Goal: Find specific page/section: Find specific page/section

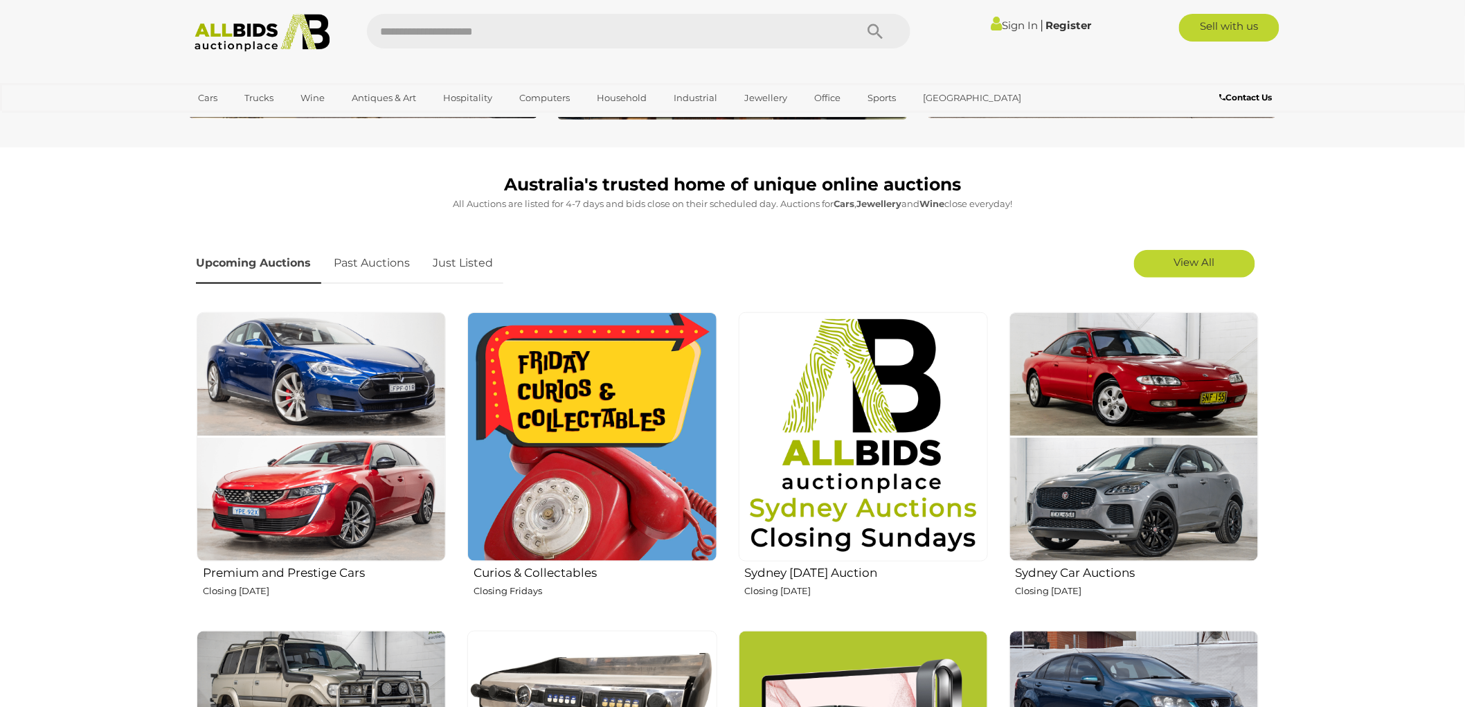
scroll to position [307, 0]
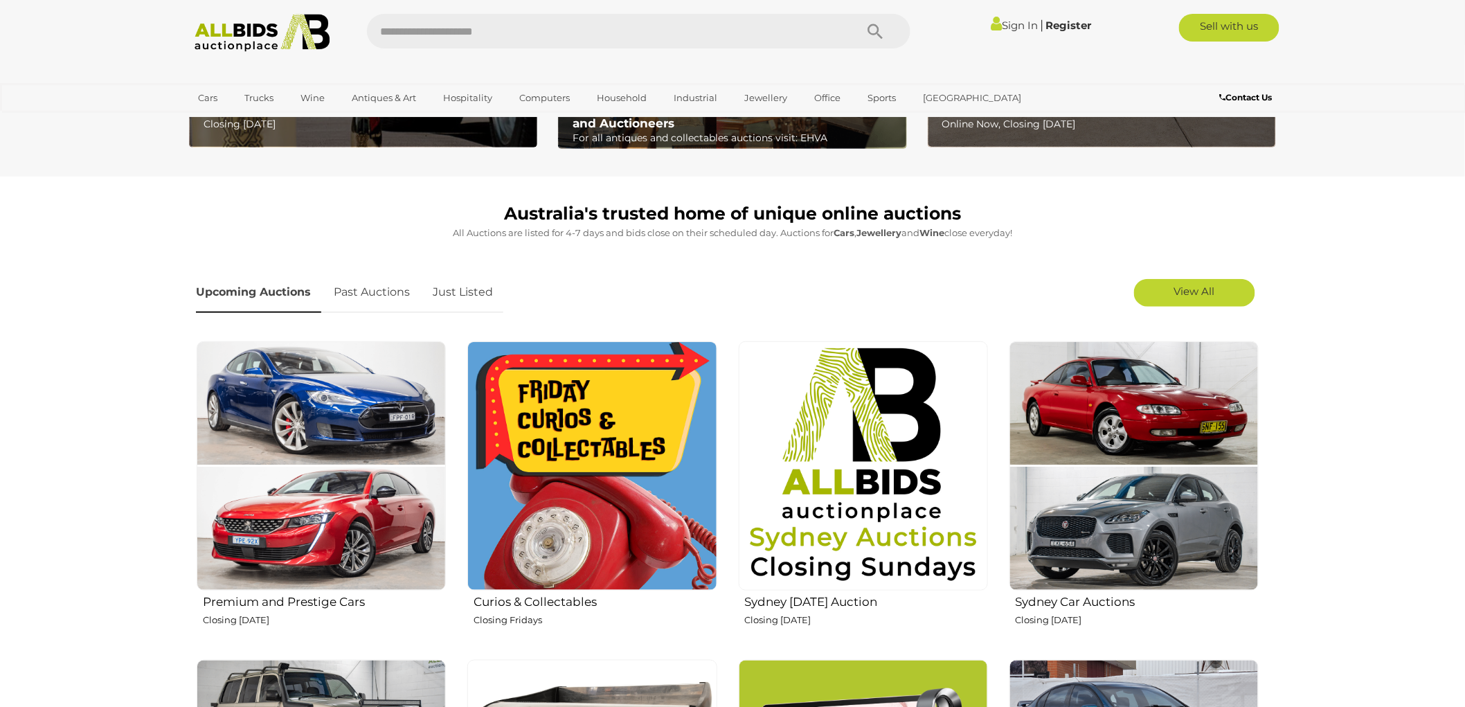
click at [504, 38] on input "text" at bounding box center [604, 31] width 475 height 35
type input "***"
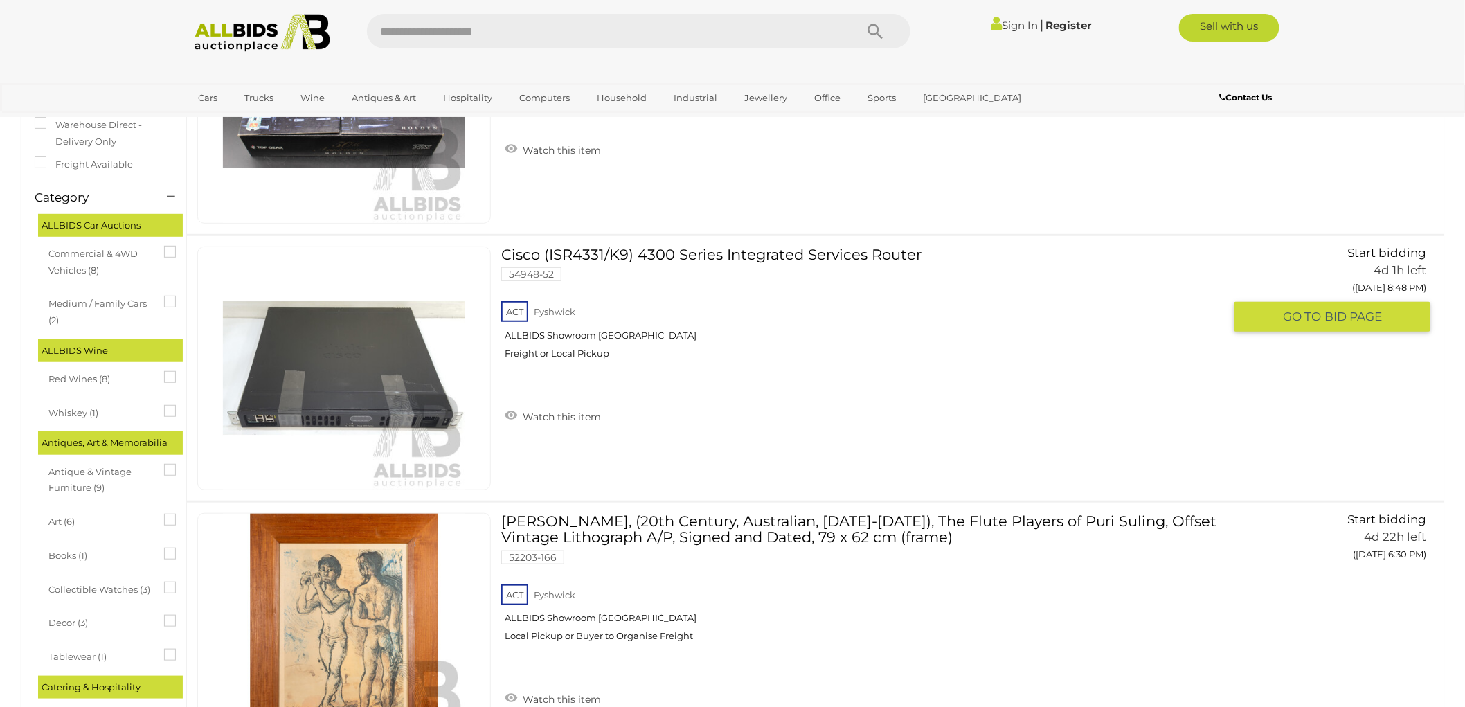
scroll to position [154, 0]
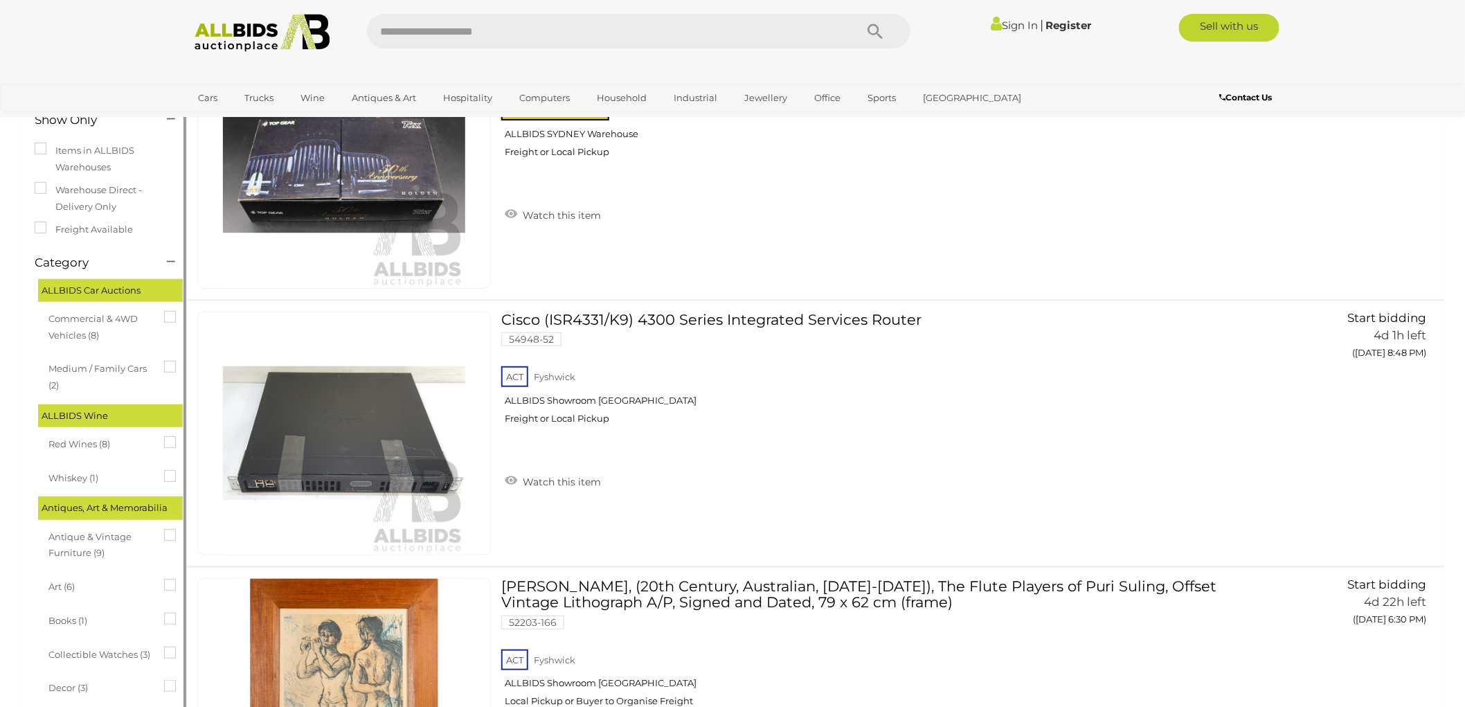
click at [62, 321] on span "Commercial & 4WD Vehicles (8)" at bounding box center [100, 325] width 104 height 36
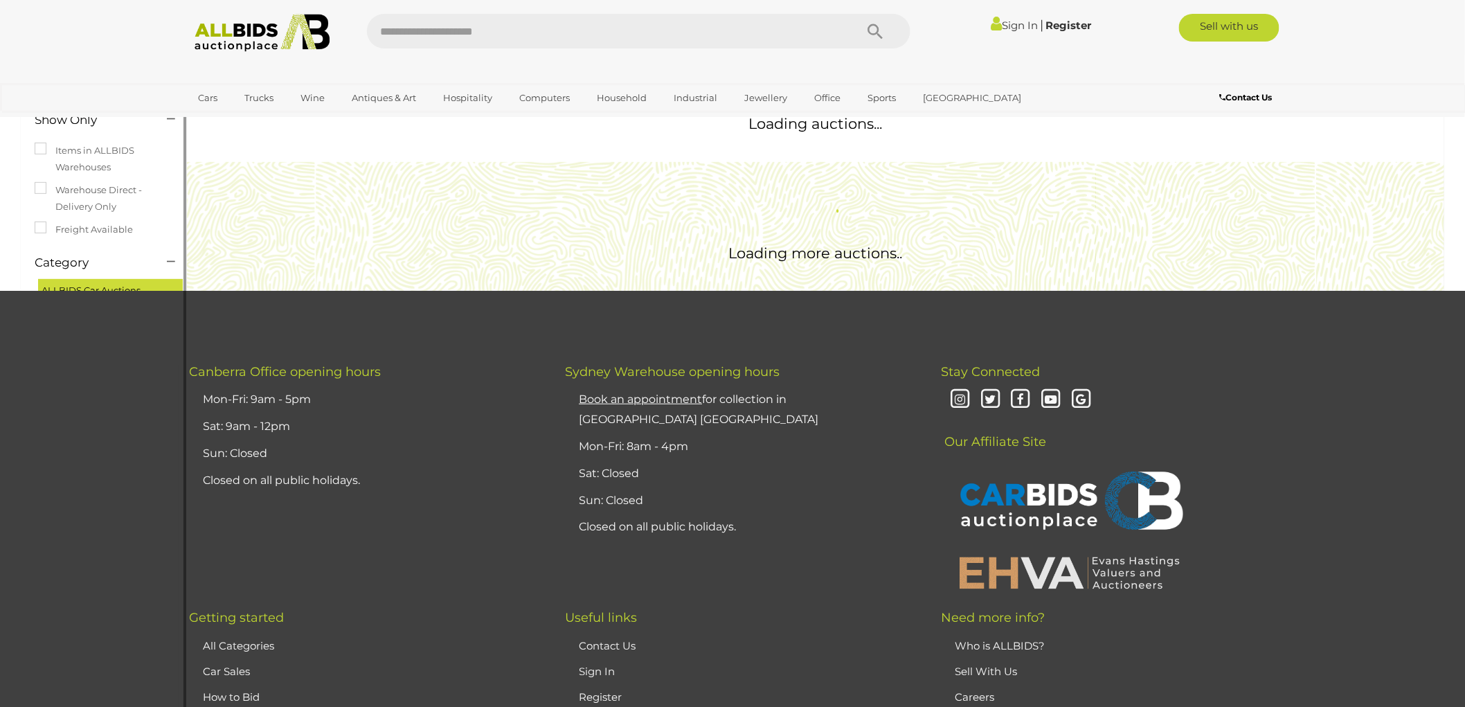
scroll to position [0, 0]
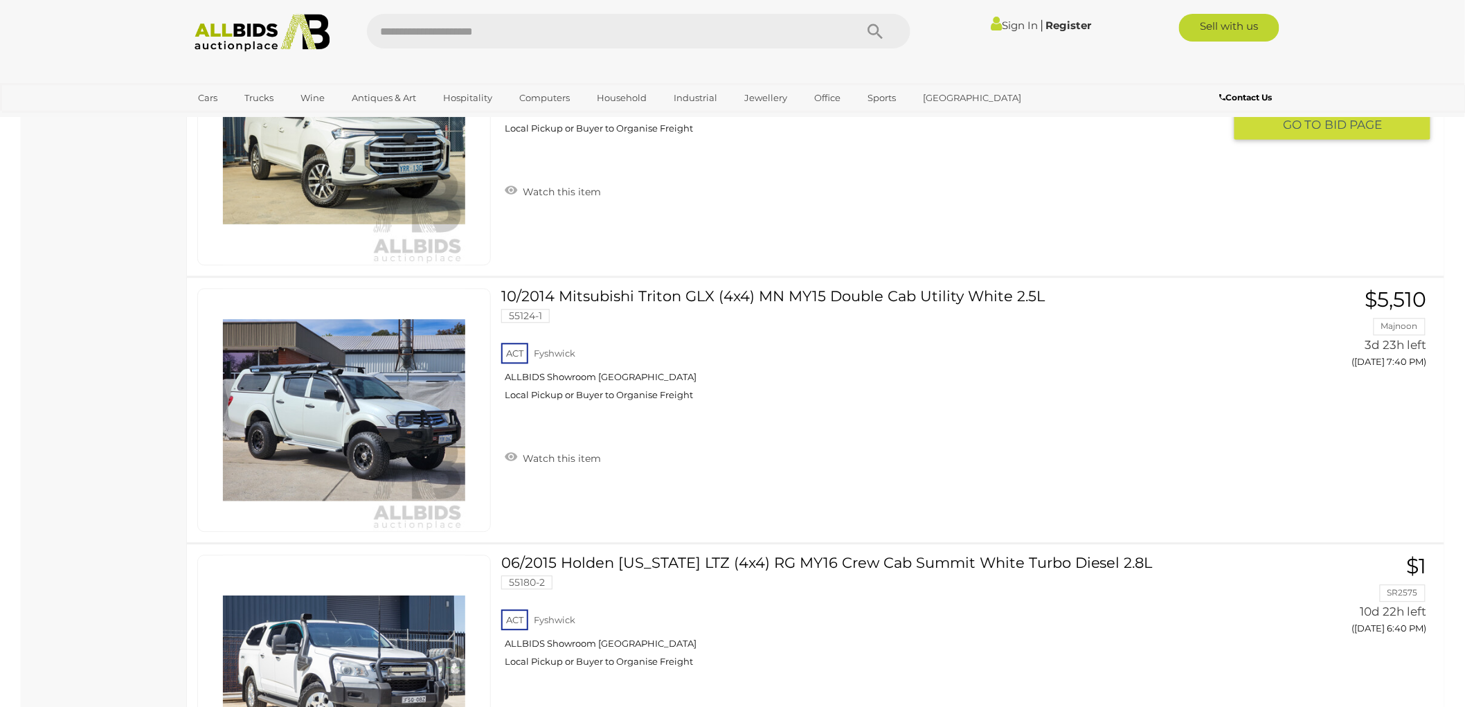
scroll to position [2923, 0]
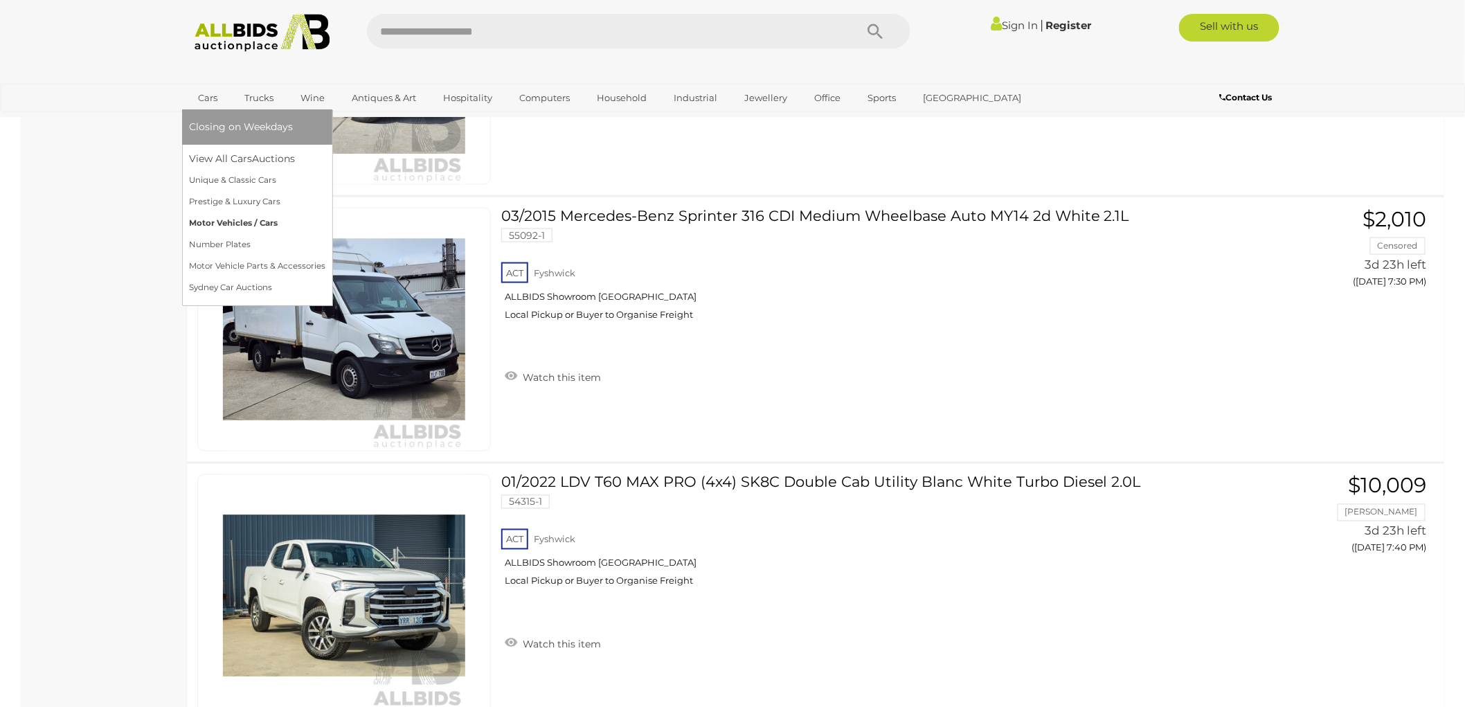
click at [218, 217] on link "Motor Vehicles / Cars" at bounding box center [257, 223] width 136 height 21
